Goal: Task Accomplishment & Management: Use online tool/utility

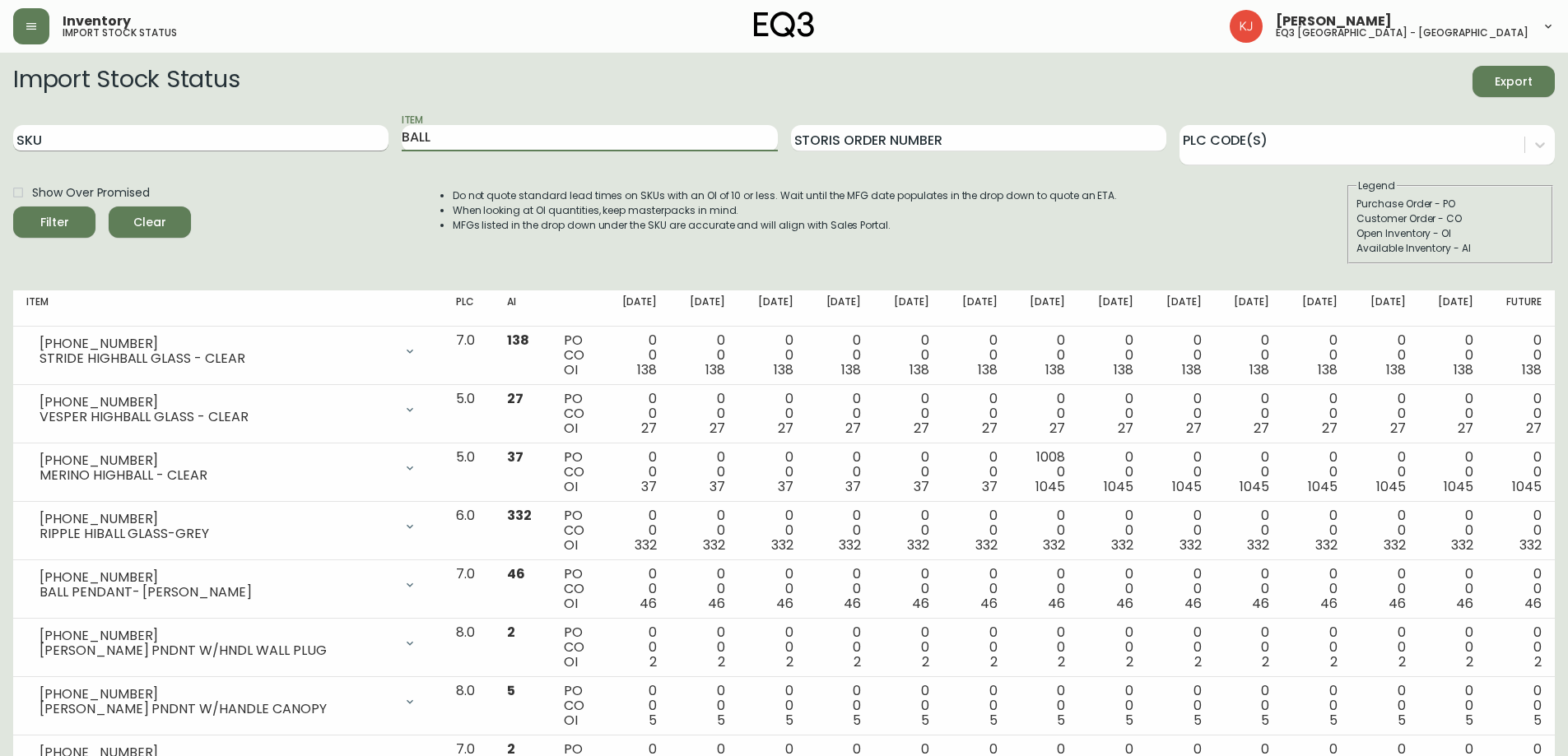
drag, startPoint x: 437, startPoint y: 139, endPoint x: 278, endPoint y: 134, distance: 159.1
click at [280, 135] on div "SKU Item BALL Storis Order Number PLC Code(s)" at bounding box center [784, 139] width 1541 height 53
drag, startPoint x: 220, startPoint y: 150, endPoint x: 0, endPoint y: 145, distance: 220.1
click at [0, 145] on main "Import Stock Status Export SKU Item Storis Order Number PLC Code(s) Show Over P…" at bounding box center [784, 500] width 1568 height 895
paste input "[PHONE_NUMBER]"
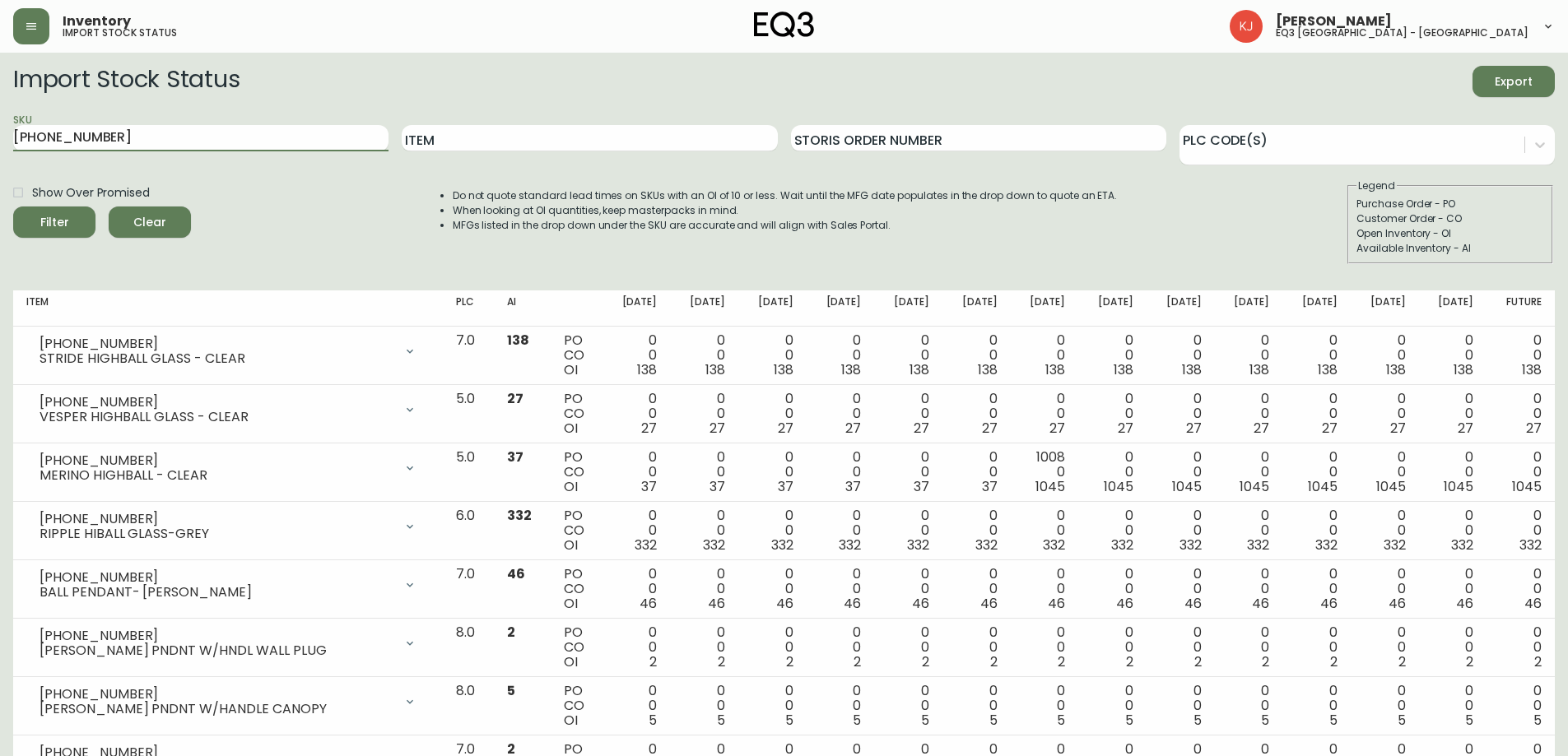
type input "[PHONE_NUMBER]"
click at [13, 206] on button "Filter" at bounding box center [54, 222] width 83 height 31
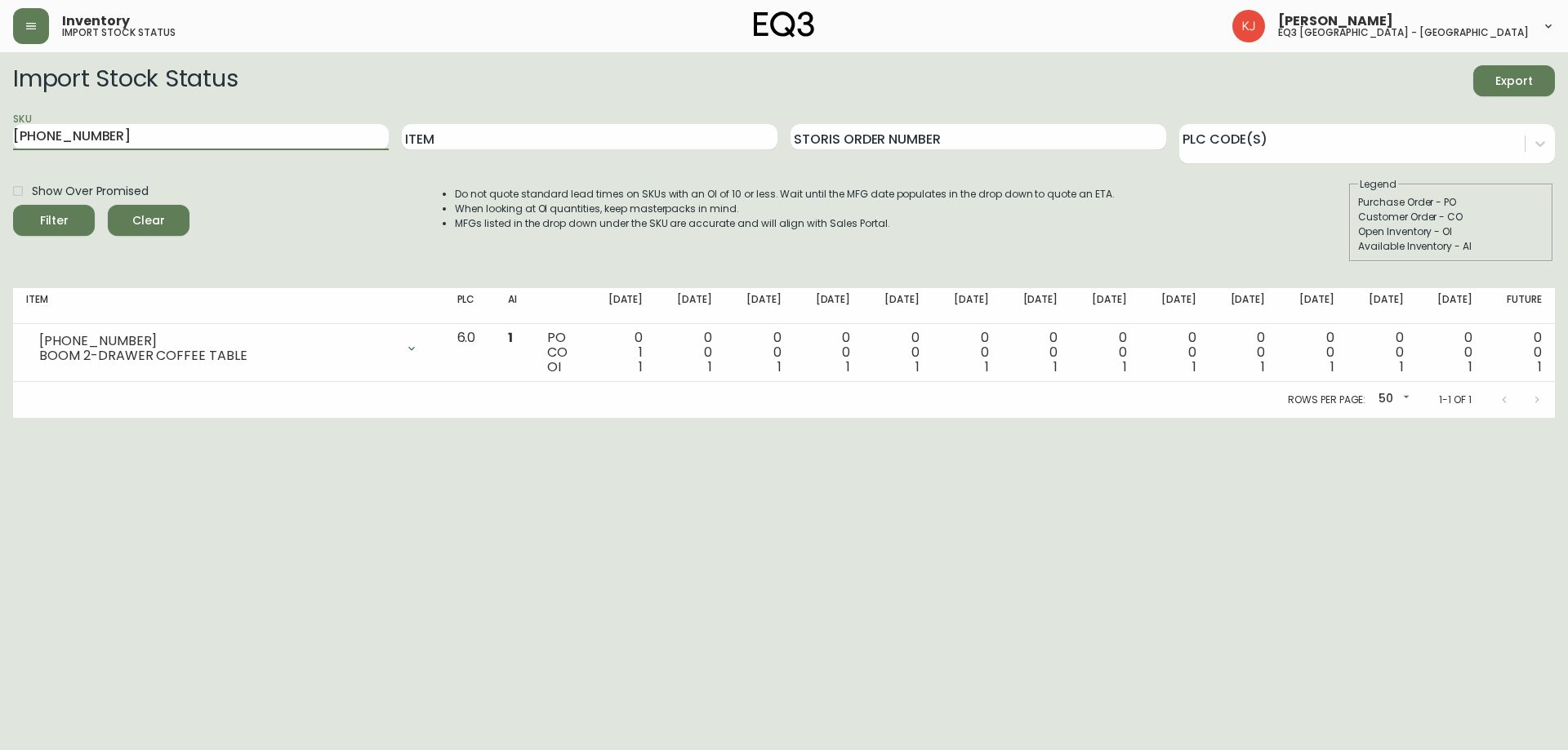
drag, startPoint x: 158, startPoint y: 141, endPoint x: 0, endPoint y: 138, distance: 158.0
click at [0, 138] on main "Import Stock Status Export SKU [PHONE_NUMBER] Item Storis Order Number PLC Code…" at bounding box center [784, 235] width 1568 height 366
paste input "[PHONE_NUMBER]"
type input "[PHONE_NUMBER]"
click at [13, 205] on button "Filter" at bounding box center [54, 220] width 82 height 31
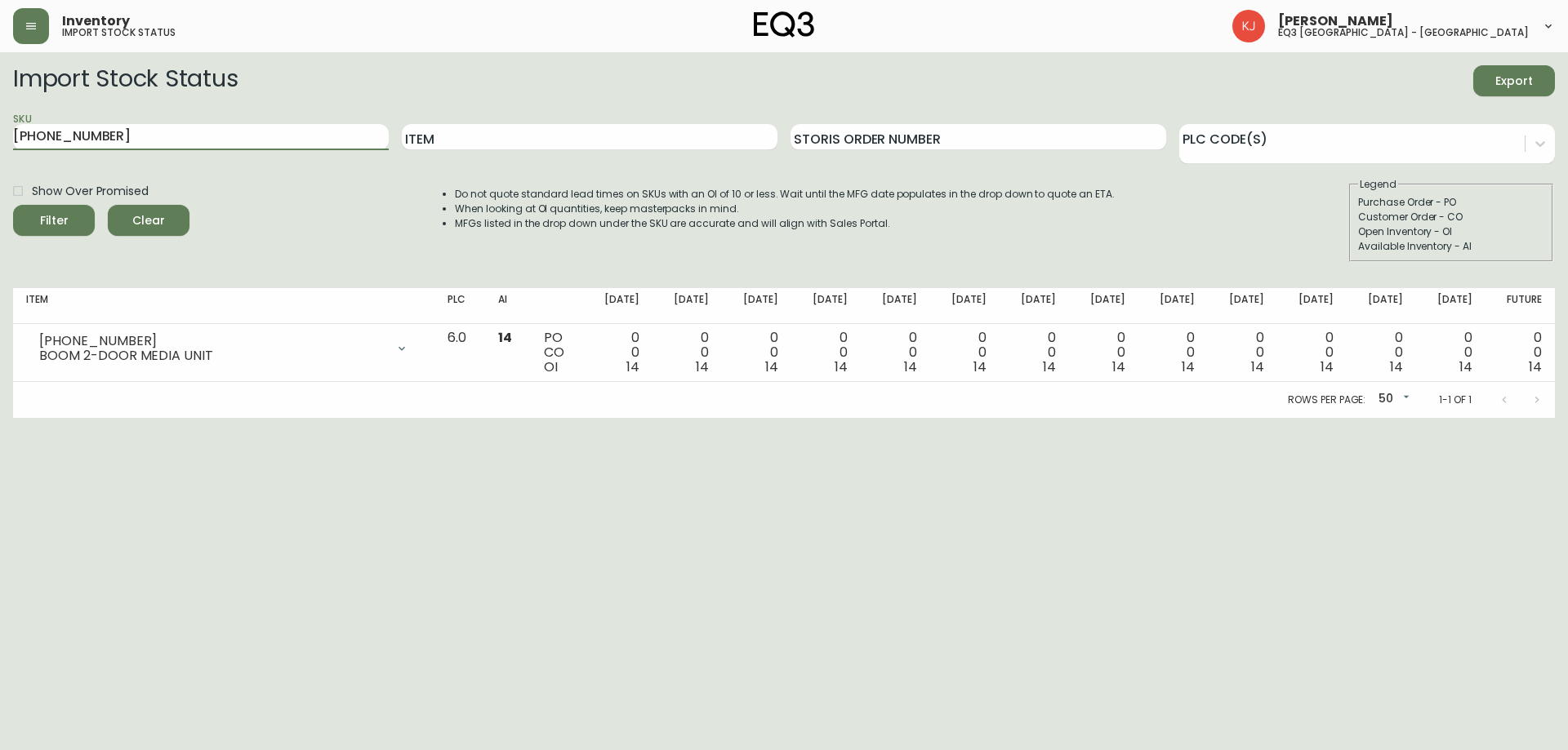
drag, startPoint x: 314, startPoint y: 128, endPoint x: 0, endPoint y: 153, distance: 315.0
click at [0, 158] on main "Import Stock Status Export SKU [PHONE_NUMBER] Item Storis Order Number PLC Code…" at bounding box center [784, 235] width 1568 height 366
paste input "[PHONE_NUMBER]"
type input "[PHONE_NUMBER]"
click at [13, 205] on button "Filter" at bounding box center [54, 220] width 82 height 31
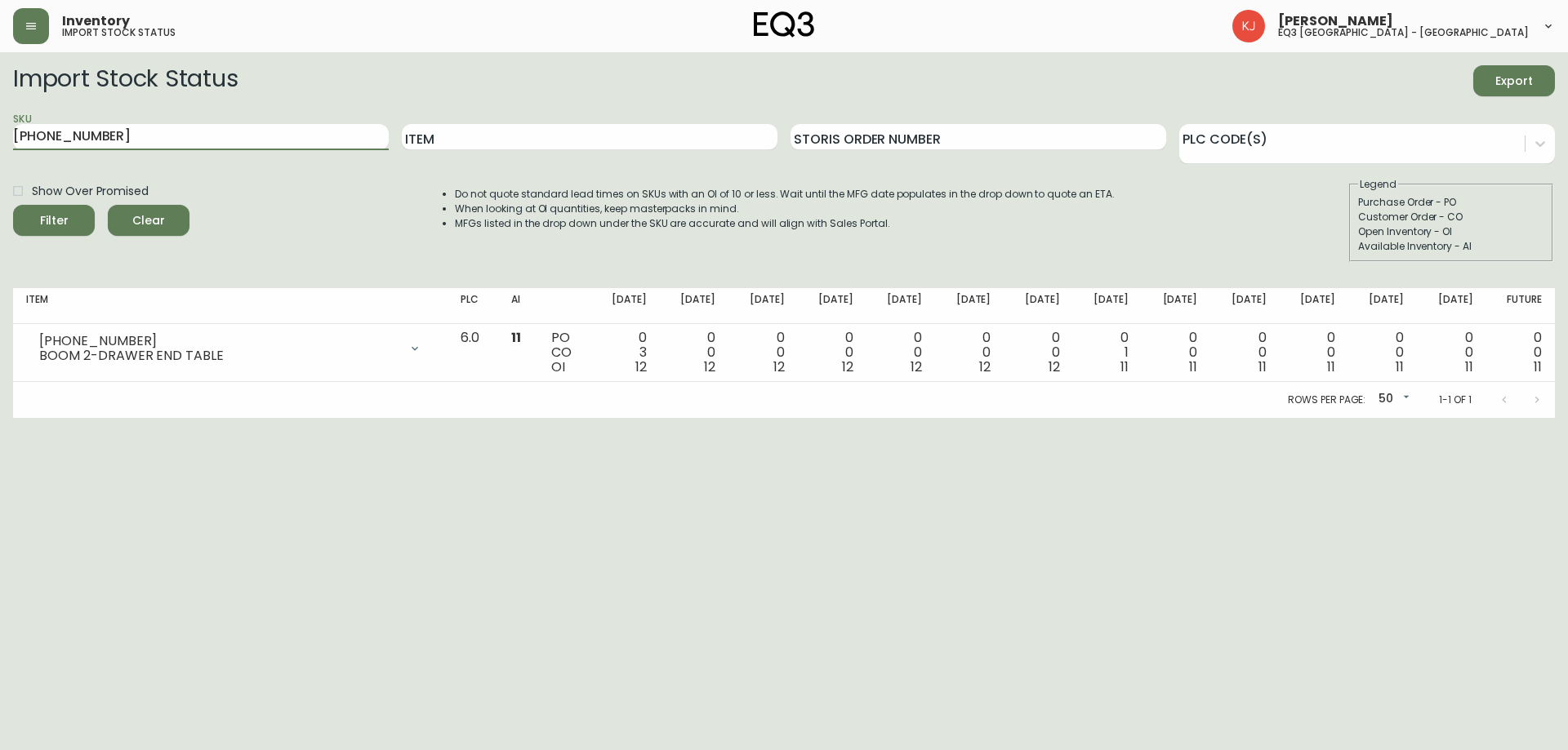
drag, startPoint x: 172, startPoint y: 157, endPoint x: 0, endPoint y: 201, distance: 177.5
click at [0, 190] on main "Import Stock Status Export SKU [PHONE_NUMBER] Item Storis Order Number PLC Code…" at bounding box center [784, 235] width 1568 height 366
paste input "3020-643-16-A"
click at [13, 205] on button "Filter" at bounding box center [54, 220] width 82 height 31
type input "3"
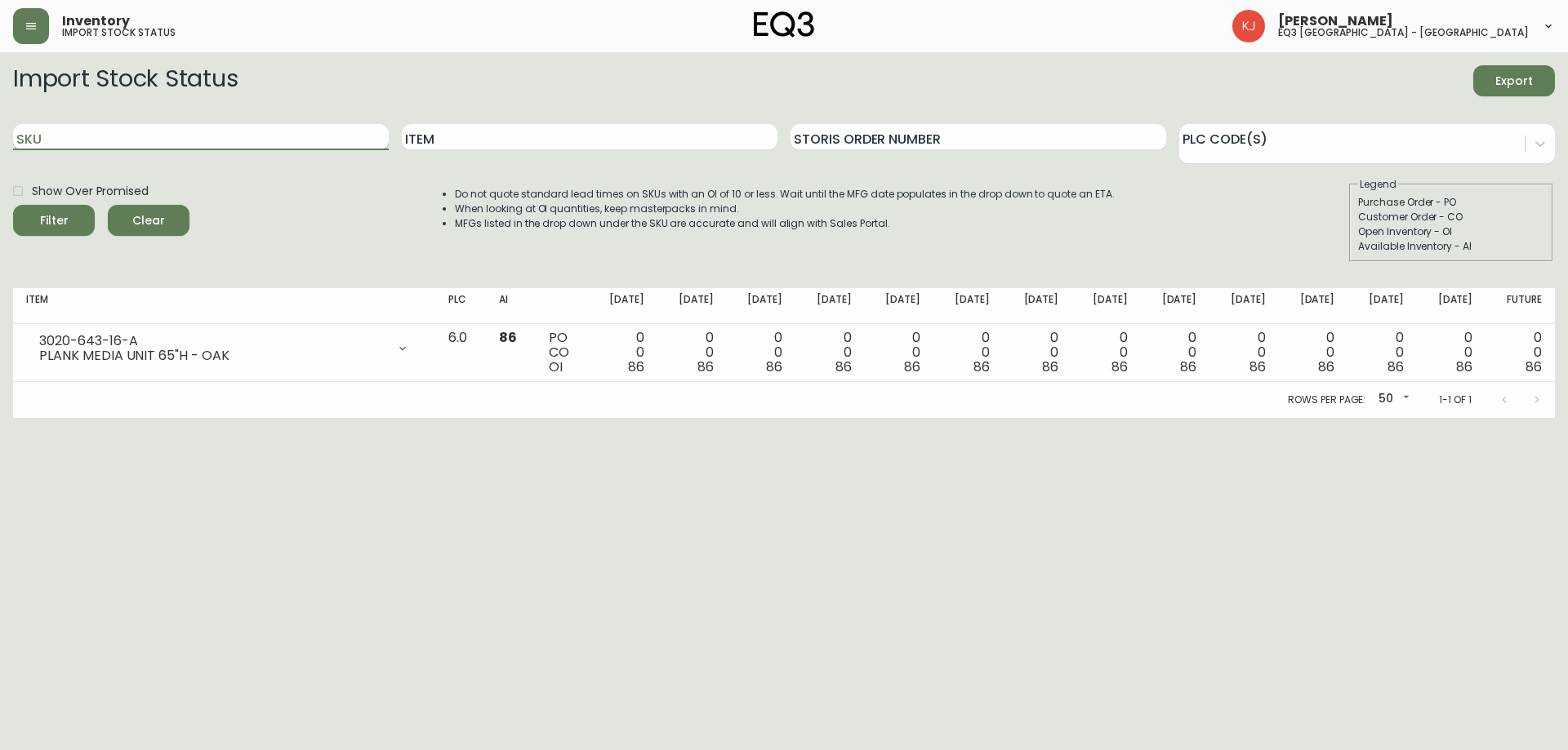
paste input "3020-629-16-B"
type input "3020-629-16-B"
click at [13, 205] on button "Filter" at bounding box center [54, 220] width 82 height 31
drag, startPoint x: 217, startPoint y: 141, endPoint x: 0, endPoint y: 163, distance: 218.1
click at [0, 163] on main "Import Stock Status Export SKU 3020-629-16-B Item Storis Order Number PLC Code(…" at bounding box center [784, 235] width 1568 height 366
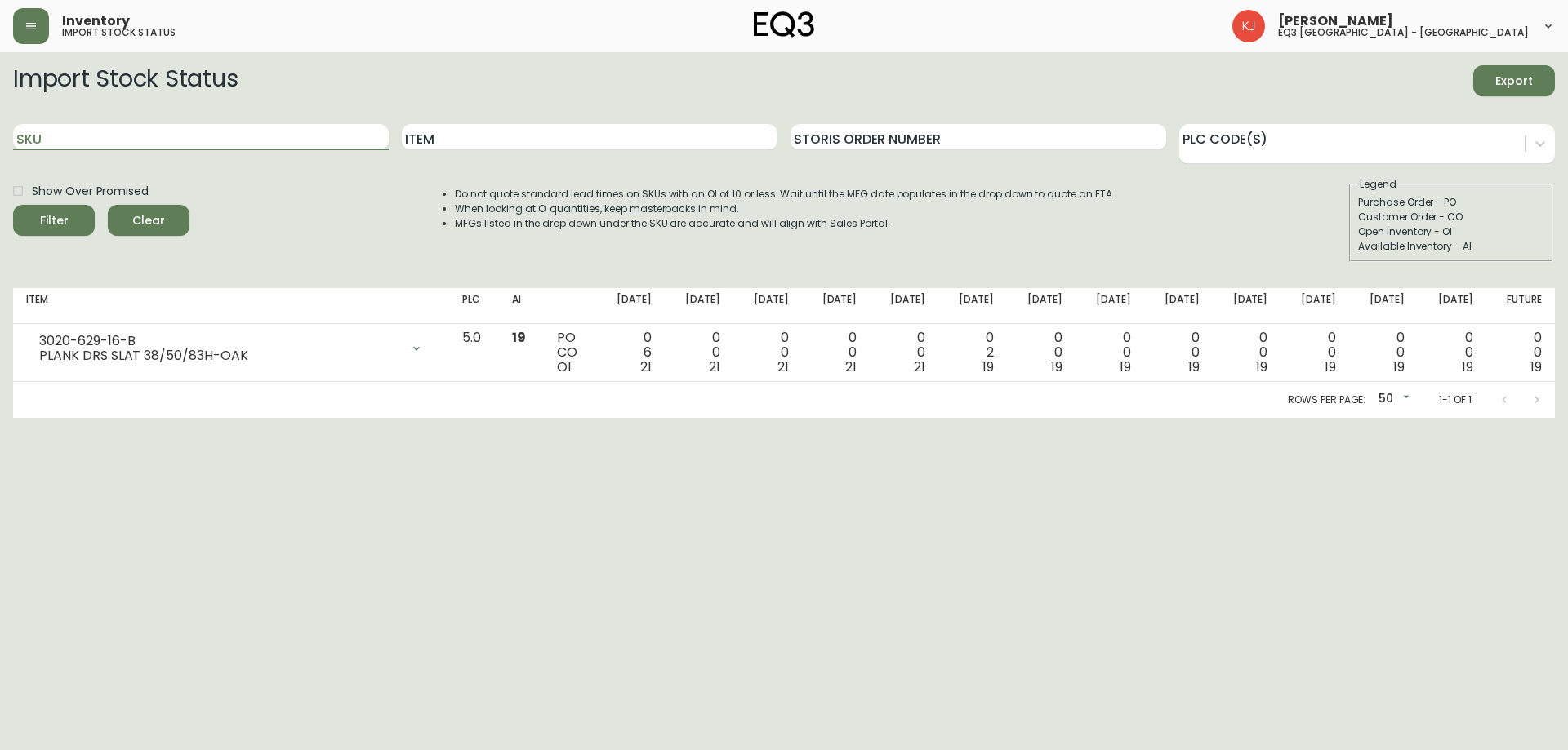
paste input "3020-643-13-A"
type input "3020-643-13-A"
click at [13, 205] on button "Filter" at bounding box center [54, 220] width 82 height 31
drag, startPoint x: 137, startPoint y: 143, endPoint x: 0, endPoint y: 99, distance: 143.9
click at [0, 73] on main "Import Stock Status Export SKU 3020-643-13-A Item Storis Order Number PLC Code(…" at bounding box center [784, 235] width 1568 height 366
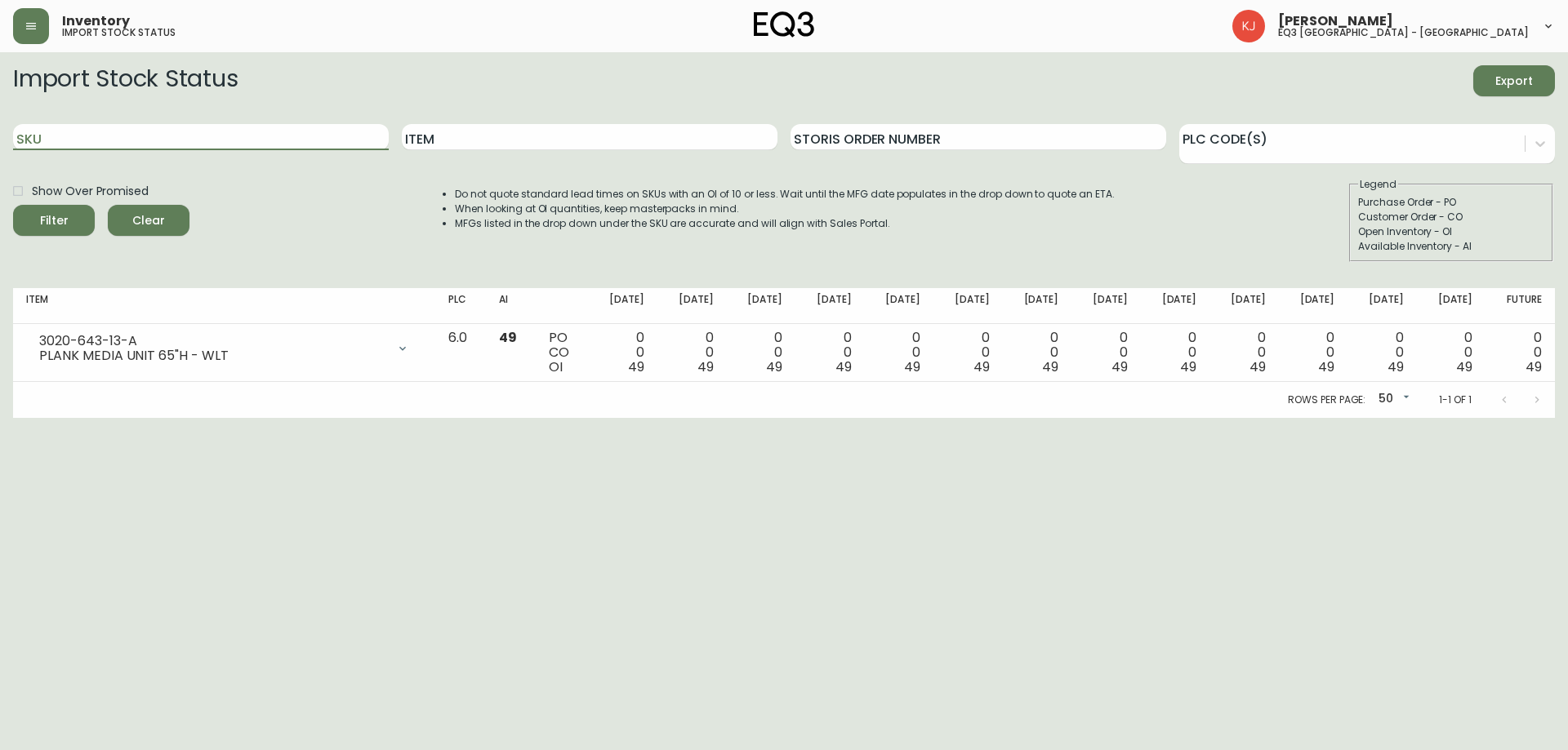
paste input "3020-629-13-B"
type input "3020-629-13-B"
click at [13, 205] on button "Filter" at bounding box center [54, 220] width 82 height 31
drag, startPoint x: 193, startPoint y: 139, endPoint x: 0, endPoint y: 111, distance: 195.0
click at [0, 111] on main "Import Stock Status Export SKU 3020-629-13-B Item Storis Order Number PLC Code(…" at bounding box center [784, 235] width 1568 height 366
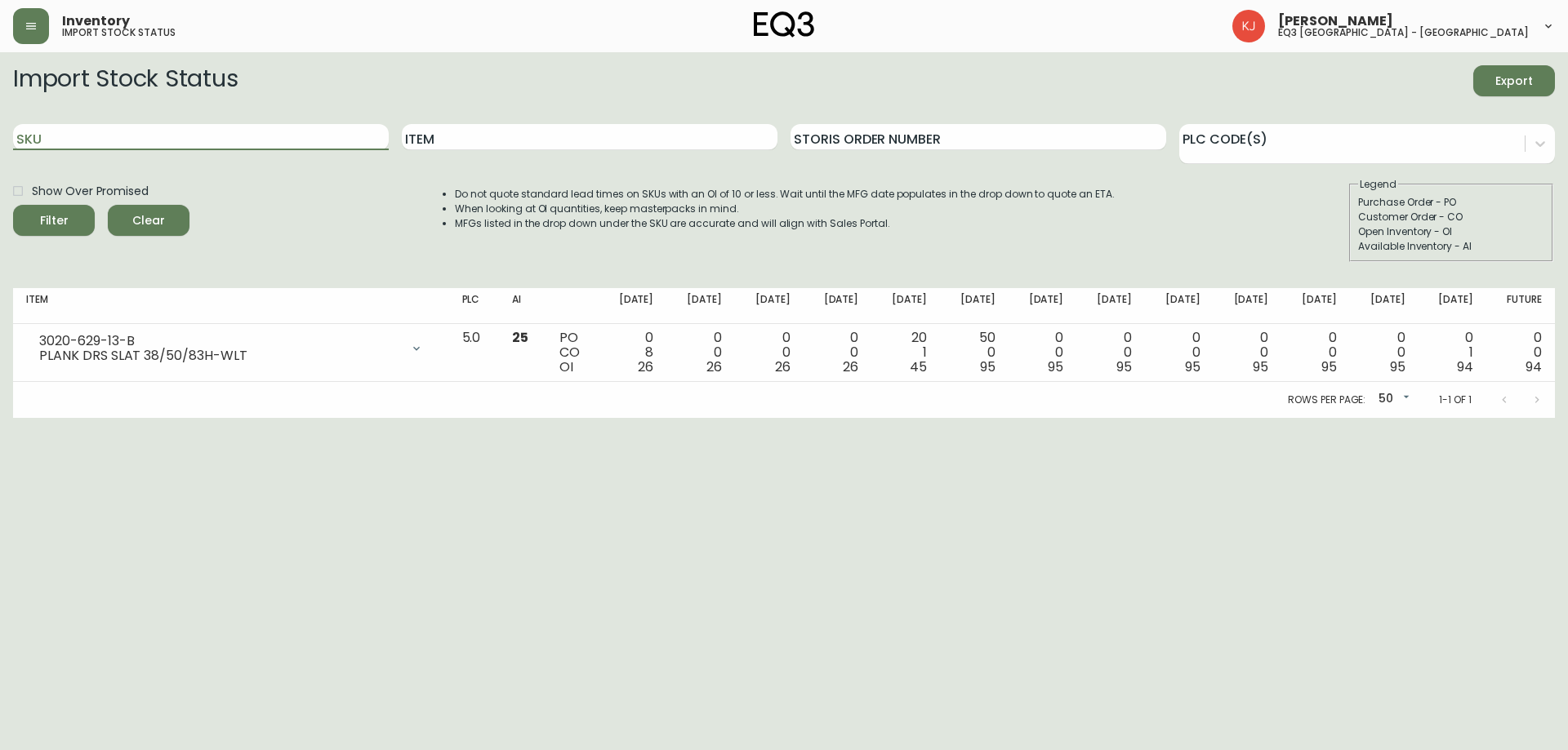
paste input "3020-630-13-B"
type input "3020-630-13-B"
click at [13, 205] on button "Filter" at bounding box center [54, 220] width 82 height 31
